Goal: Transaction & Acquisition: Purchase product/service

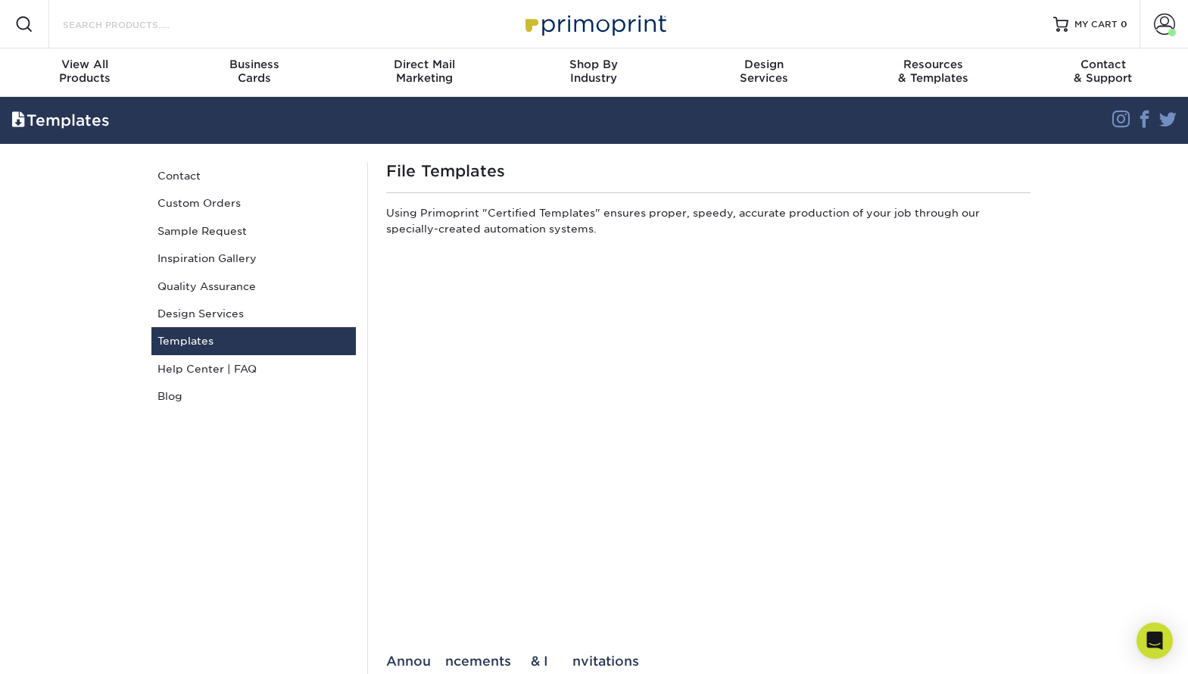
click at [105, 23] on input "Search Products" at bounding box center [135, 24] width 148 height 18
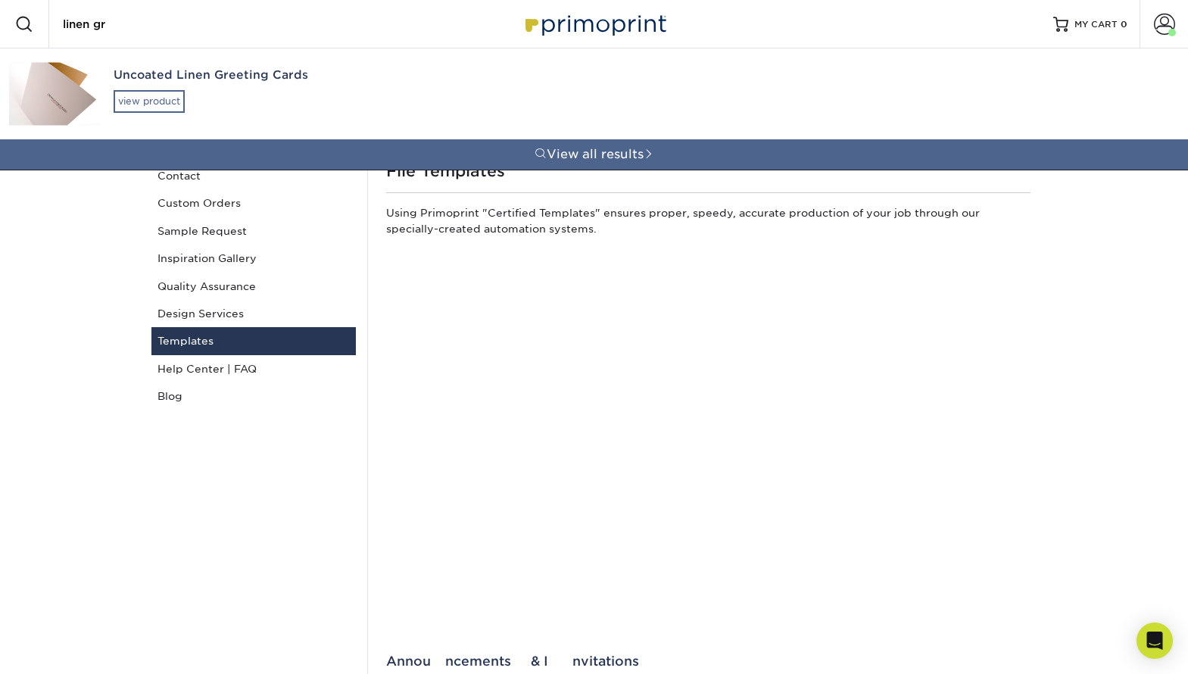
type input "linen gr"
click at [135, 108] on div "view product" at bounding box center [149, 101] width 71 height 23
